Goal: Find specific page/section: Find specific page/section

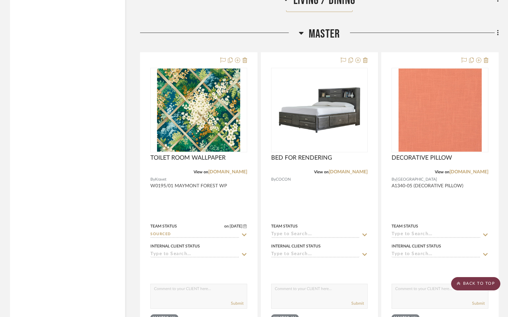
click at [473, 282] on scroll-to-top-button "BACK TO TOP" at bounding box center [475, 283] width 49 height 13
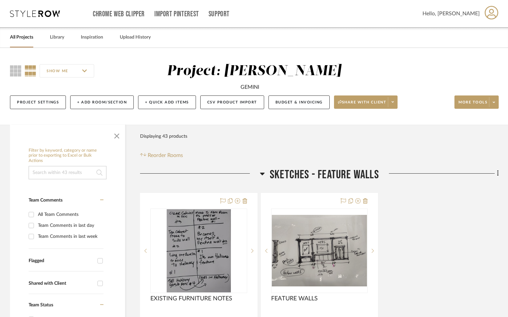
click at [17, 36] on link "All Projects" at bounding box center [21, 37] width 23 height 9
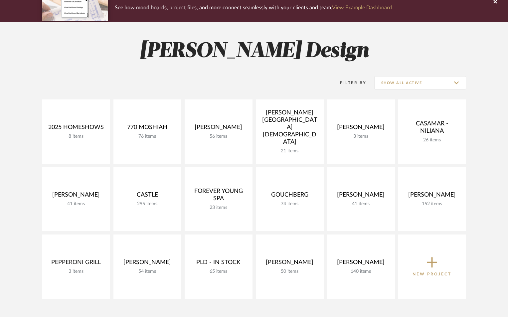
scroll to position [177, 0]
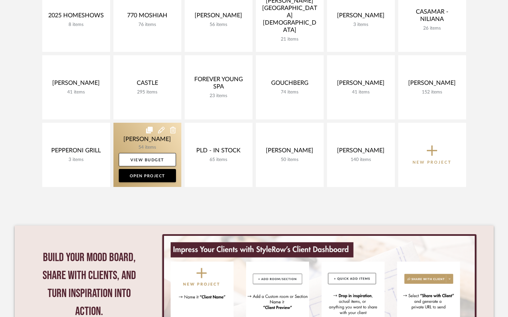
click at [149, 144] on link at bounding box center [147, 155] width 68 height 64
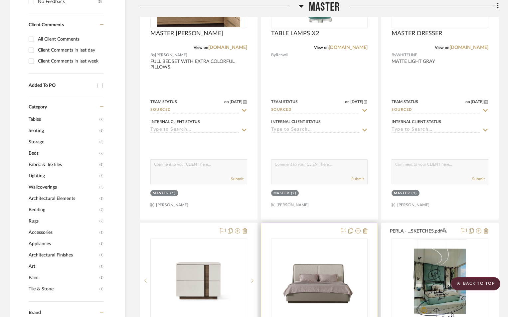
scroll to position [532, 0]
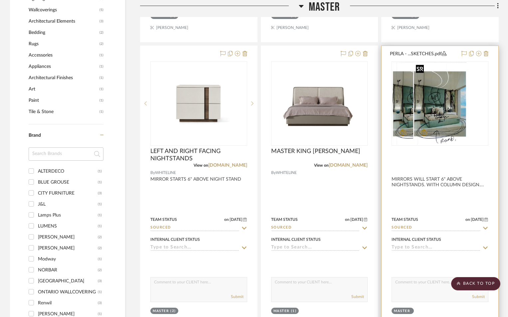
click at [421, 131] on div at bounding box center [440, 103] width 97 height 85
click at [424, 122] on img "0" at bounding box center [440, 103] width 54 height 83
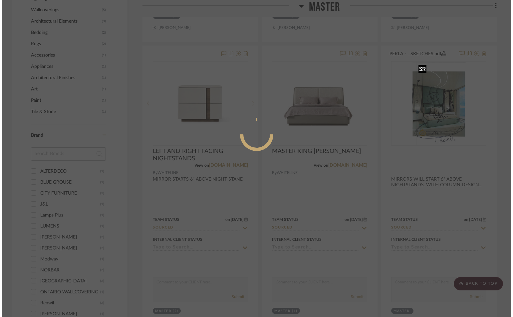
scroll to position [0, 0]
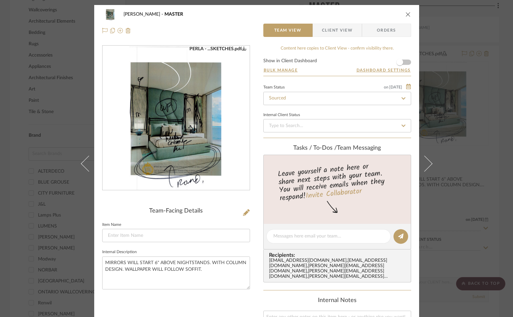
click at [406, 13] on icon "close" at bounding box center [407, 14] width 5 height 5
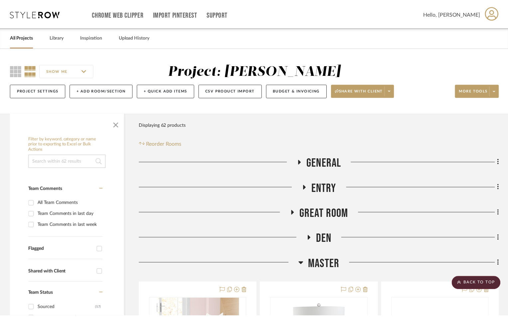
scroll to position [532, 0]
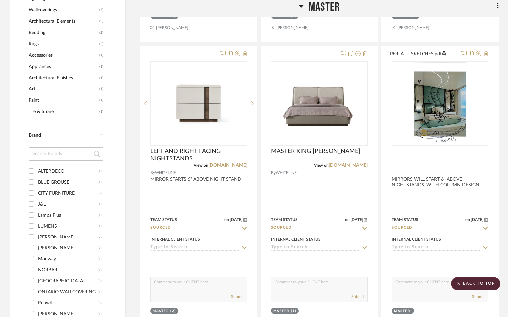
click at [301, 4] on icon at bounding box center [301, 6] width 5 height 8
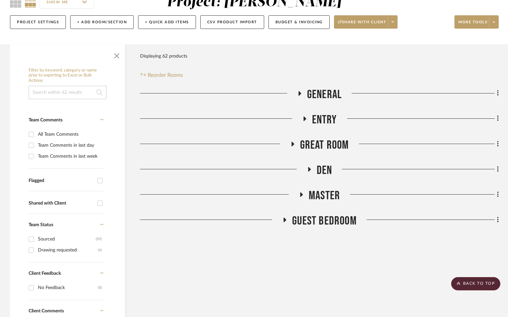
scroll to position [0, 0]
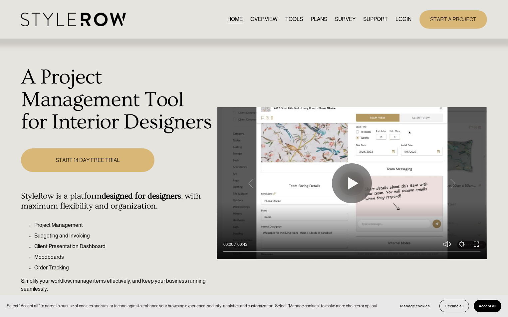
click at [402, 18] on link "LOGIN" at bounding box center [403, 19] width 16 height 9
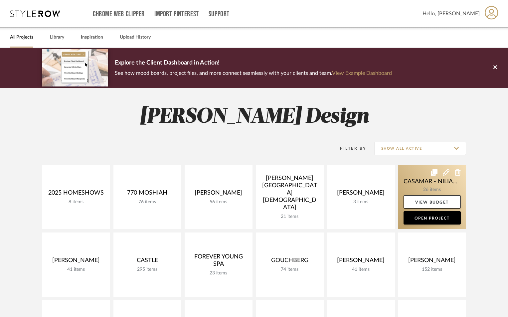
click at [438, 189] on link at bounding box center [432, 197] width 68 height 64
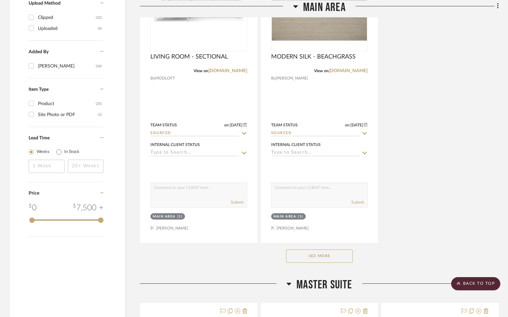
scroll to position [843, 0]
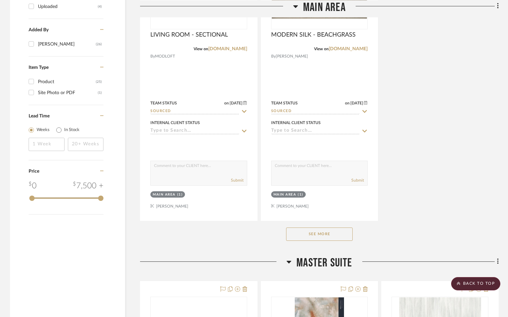
click at [337, 236] on button "See More" at bounding box center [319, 234] width 67 height 13
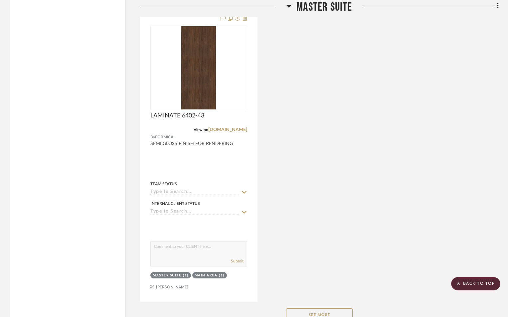
scroll to position [2019, 0]
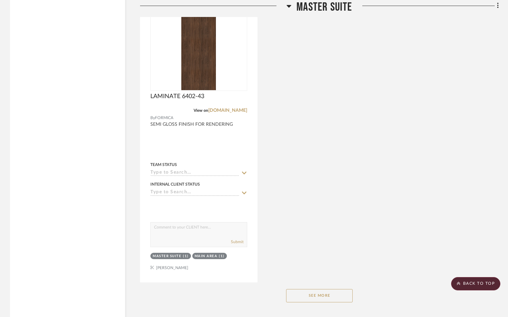
click at [319, 296] on button "See More" at bounding box center [319, 295] width 67 height 13
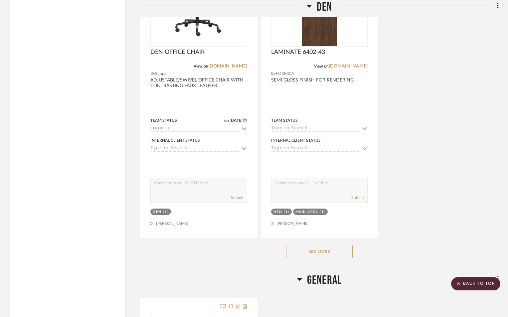
scroll to position [3061, 0]
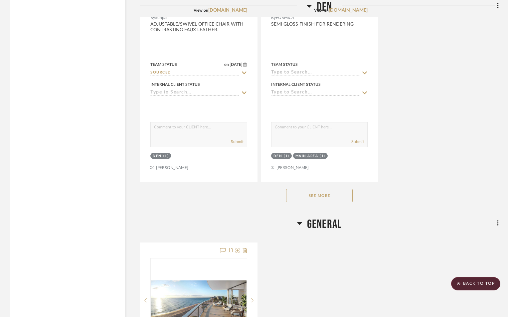
click at [327, 195] on button "See More" at bounding box center [319, 195] width 67 height 13
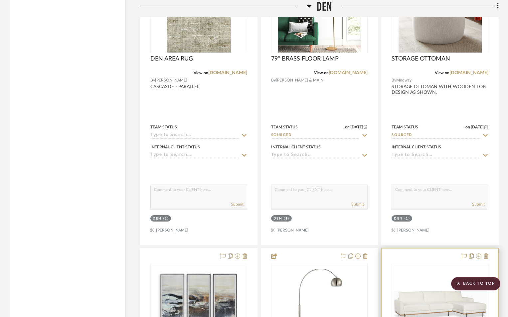
scroll to position [2301, 0]
